Goal: Task Accomplishment & Management: Manage account settings

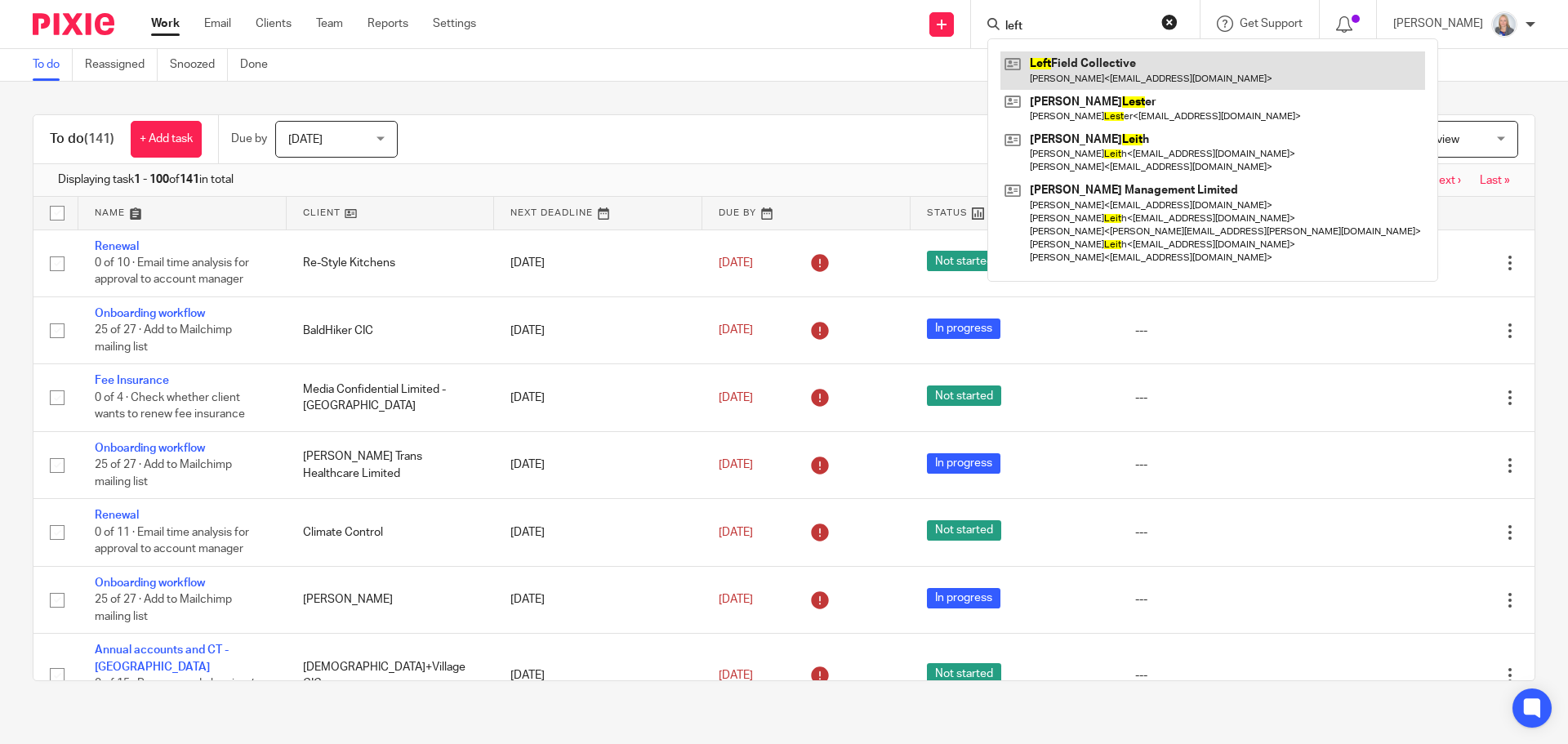
type input "left"
click at [1081, 60] on link at bounding box center [1212, 70] width 425 height 38
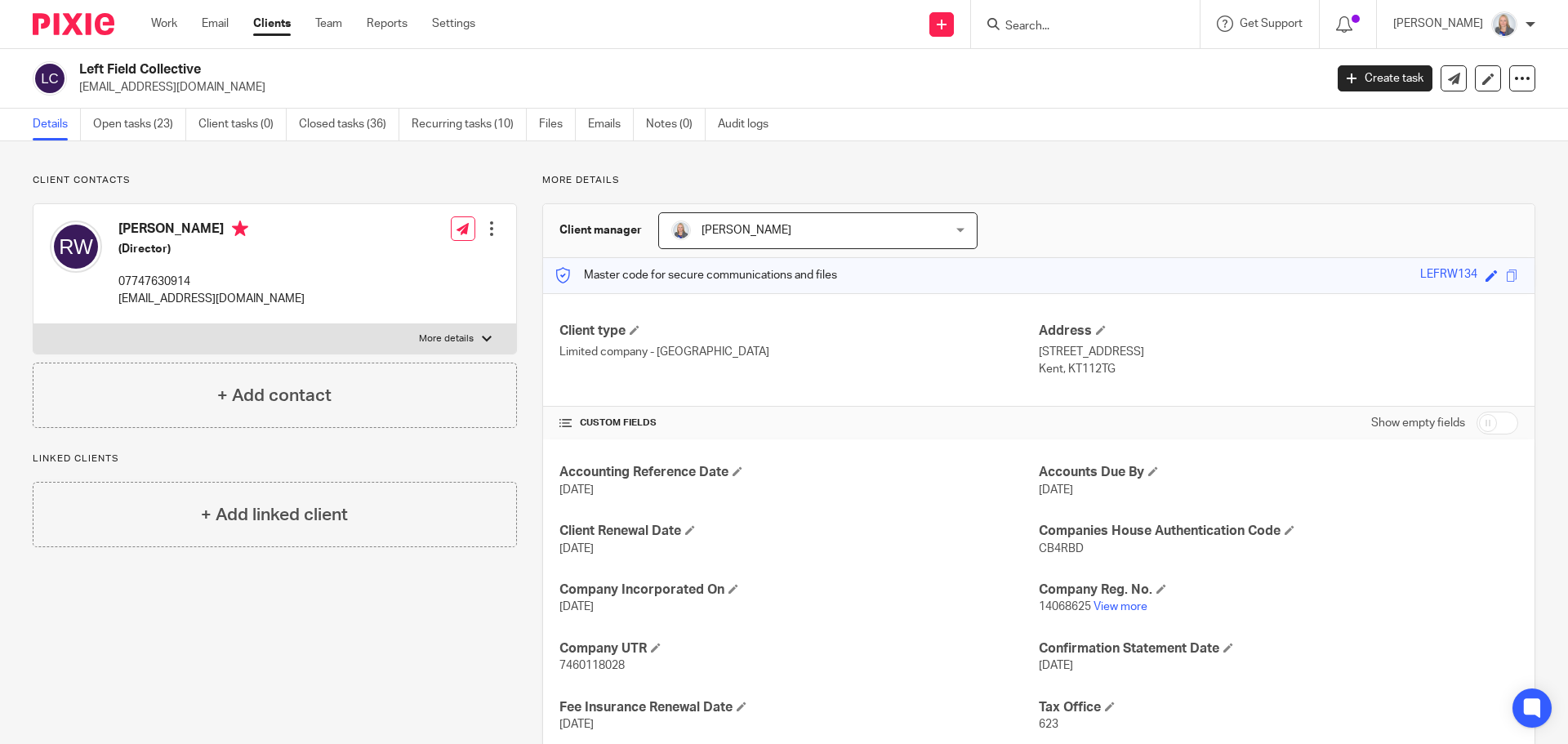
click at [311, 285] on div "Rahul Welde (Director) 07747630914 rahulwelde@outlook.com Edit contact Create c…" at bounding box center [274, 264] width 483 height 120
click at [488, 241] on div "Edit contact Create client from contact Export data Delete contact" at bounding box center [492, 228] width 16 height 33
click at [487, 238] on div "Edit contact Create client from contact Export data Delete contact" at bounding box center [492, 228] width 16 height 33
click at [490, 230] on div at bounding box center [492, 229] width 16 height 16
click at [385, 261] on link "Edit contact" at bounding box center [415, 265] width 156 height 24
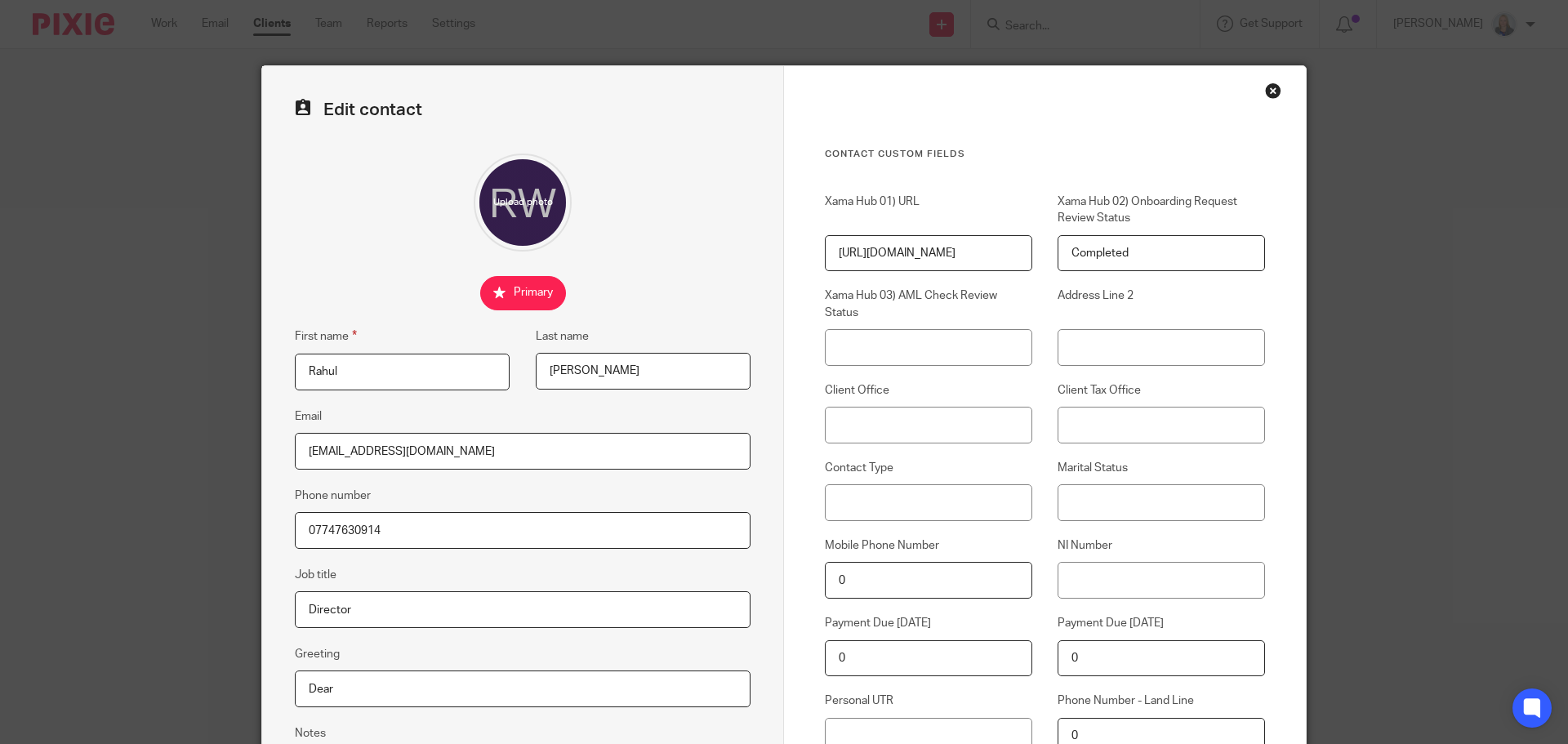
scroll to position [408, 0]
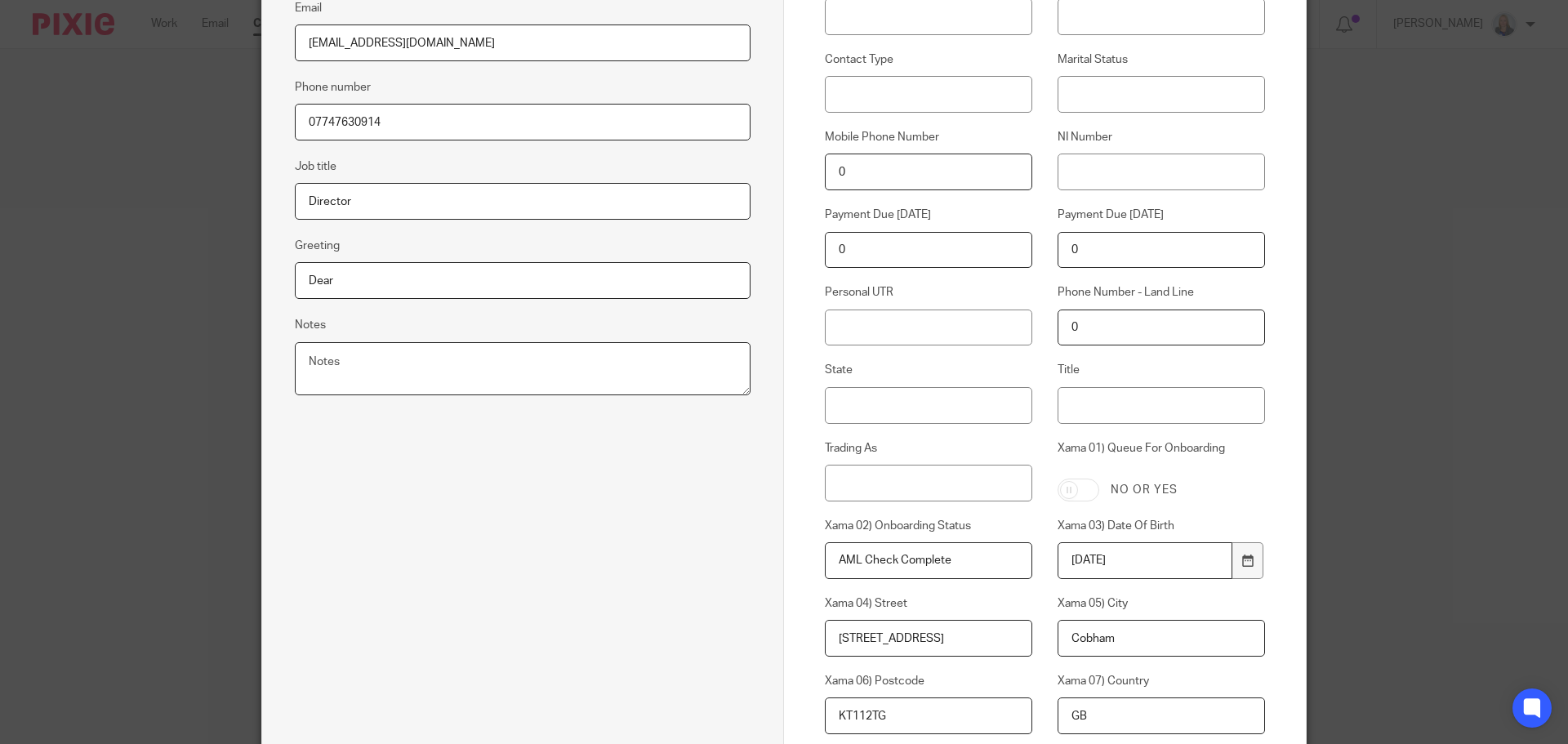
click at [333, 346] on textarea "Notes" at bounding box center [523, 369] width 456 height 54
drag, startPoint x: 309, startPoint y: 377, endPoint x: 306, endPoint y: 368, distance: 9.5
click at [310, 377] on textarea "Notes" at bounding box center [523, 369] width 456 height 54
paste textarea "Your Companies House personal code: CKJ-LT34-2223"
type textarea "Your Companies House personal code: CKJ-LT34-2223"
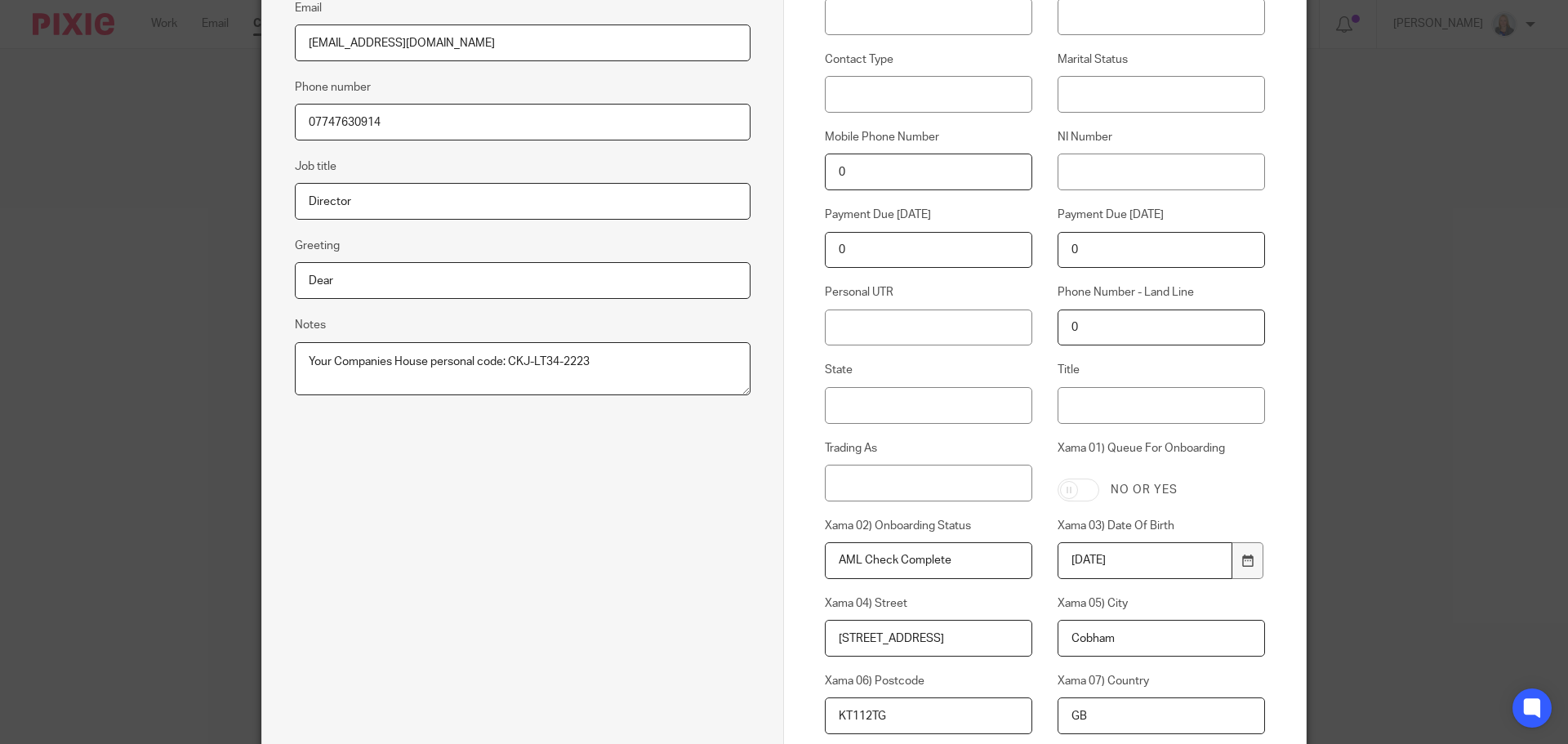
click at [404, 519] on div "Edit contact First name Rahul Last name Welde Email rahulwelde@outlook.com Phon…" at bounding box center [523, 560] width 522 height 1805
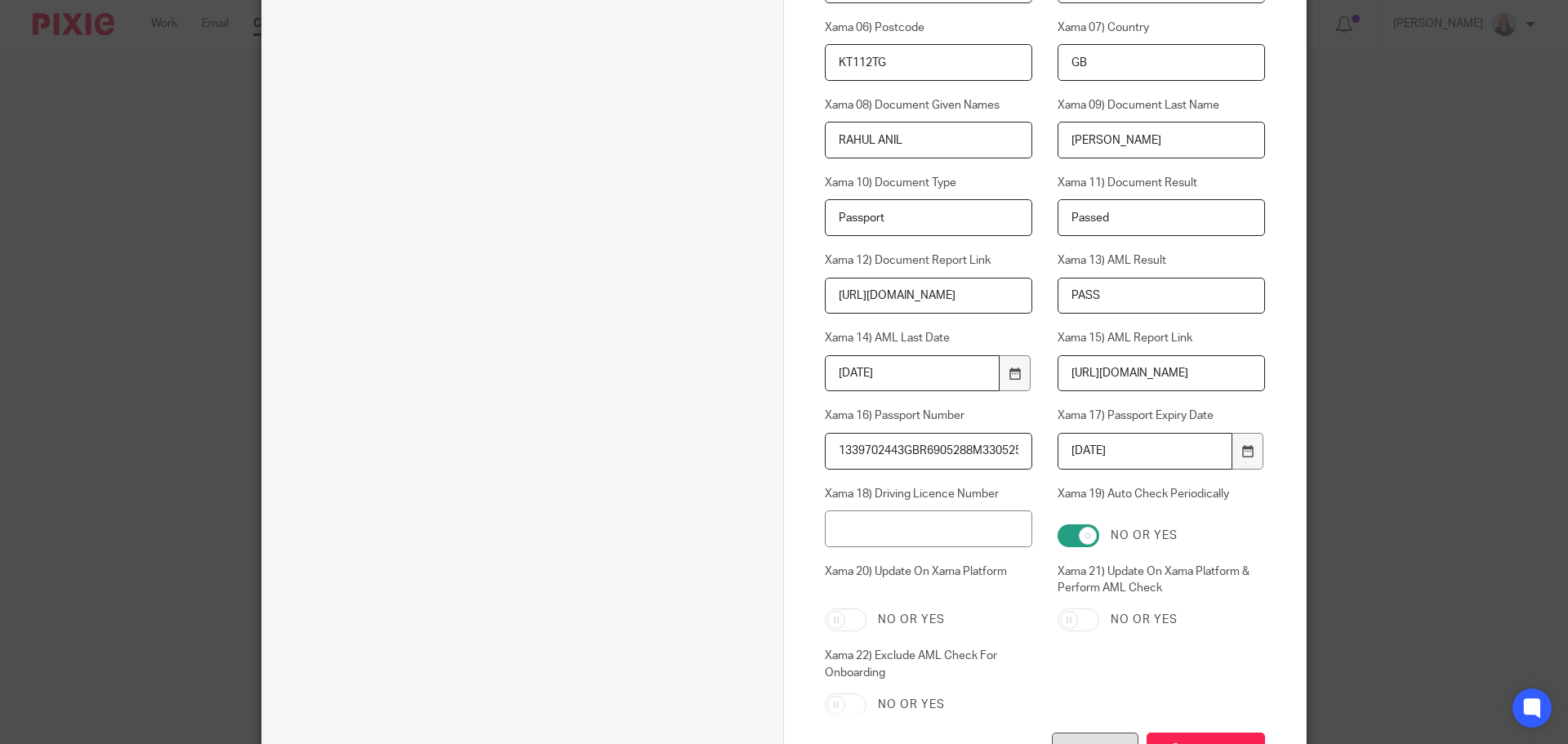
scroll to position [1193, 0]
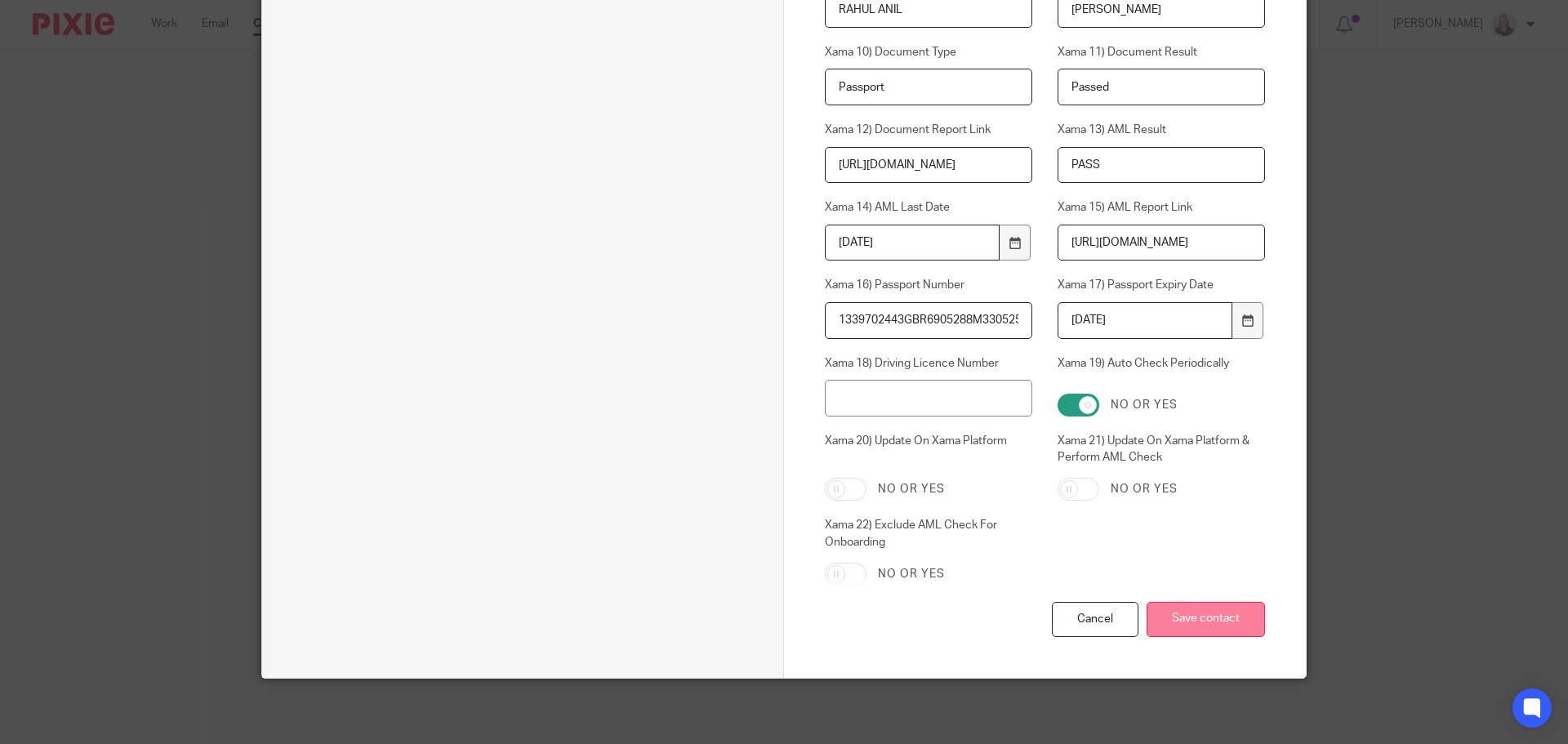
click at [1227, 621] on input "Save contact" at bounding box center [1205, 619] width 118 height 35
